Goal: Find specific page/section: Find specific page/section

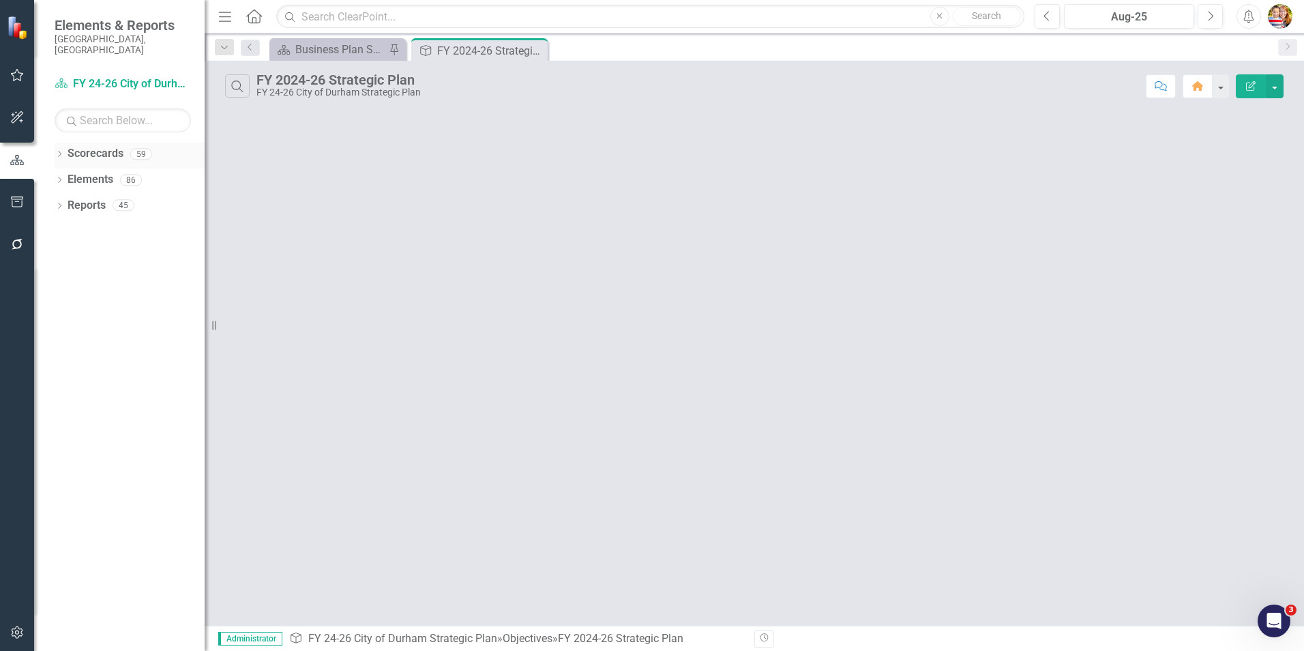
click at [87, 146] on link "Scorecards" at bounding box center [96, 154] width 56 height 16
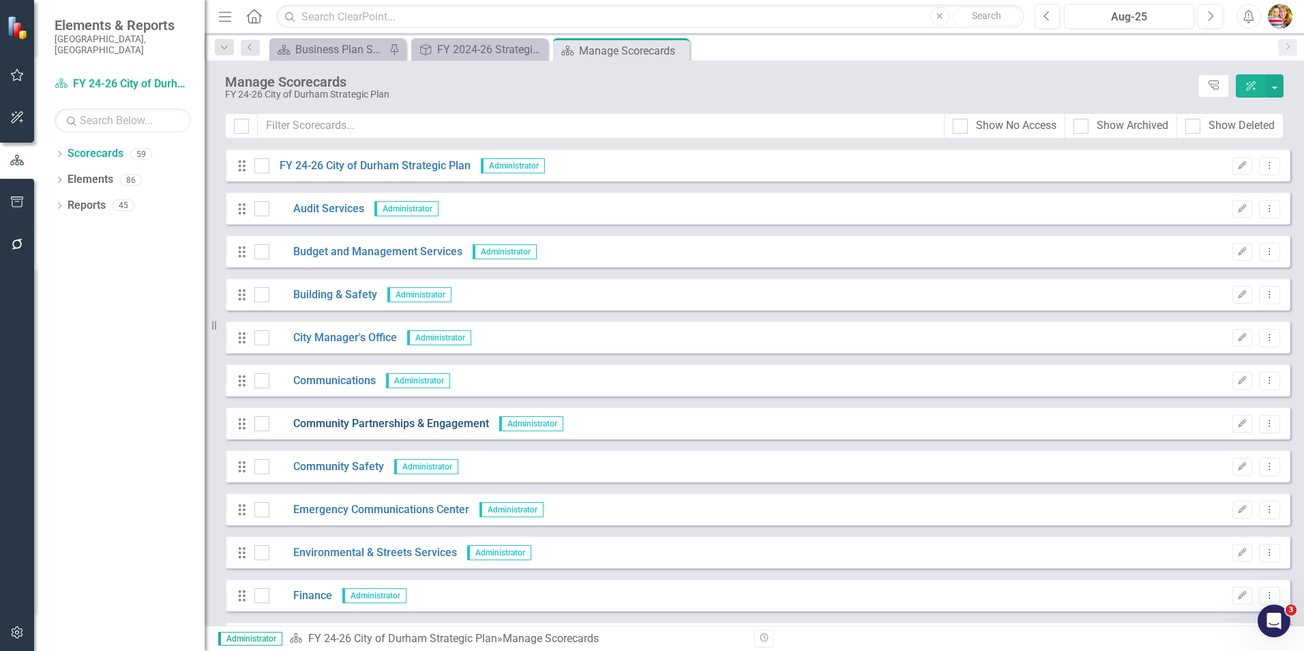
click at [353, 424] on link "Community Partnerships & Engagement" at bounding box center [379, 424] width 220 height 16
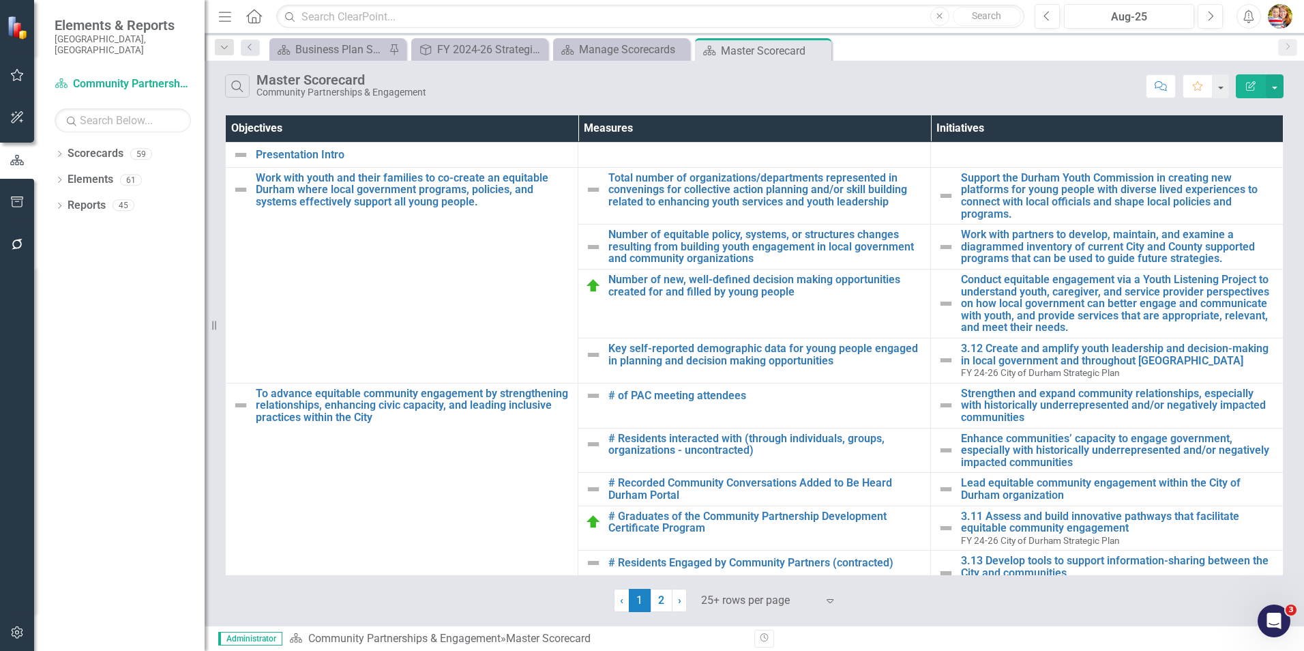
click at [284, 89] on div "Community Partnerships & Engagement" at bounding box center [341, 92] width 170 height 10
drag, startPoint x: 284, startPoint y: 89, endPoint x: 347, endPoint y: 103, distance: 64.2
click at [347, 103] on div "Search Master Scorecard Community Partnerships & Engagement Comment Favorite Ed…" at bounding box center [755, 83] width 1100 height 44
drag, startPoint x: 258, startPoint y: 91, endPoint x: 441, endPoint y: 100, distance: 183.0
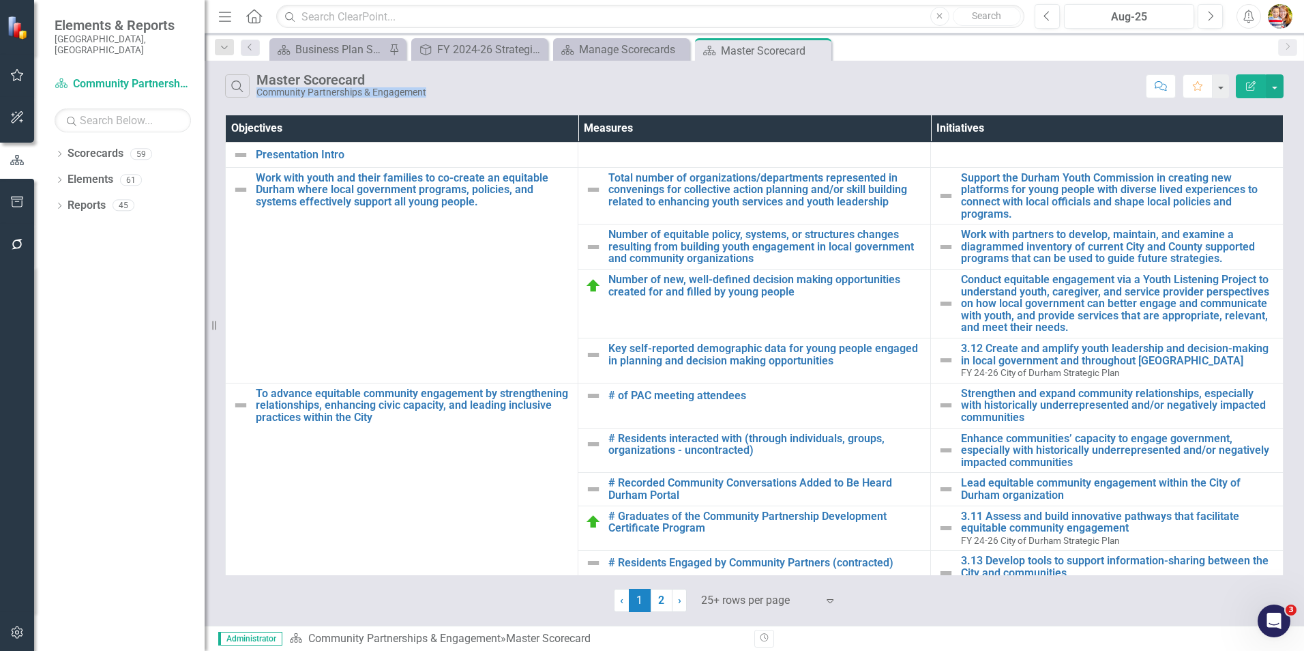
click at [441, 100] on div "Search Master Scorecard Community Partnerships & Engagement Comment Favorite Ed…" at bounding box center [755, 83] width 1100 height 44
copy div "Community Partnerships & Engagement"
click at [477, 85] on div "Search Master Scorecard Community Partnerships & Engagement" at bounding box center [682, 85] width 914 height 23
